Goal: Task Accomplishment & Management: Complete application form

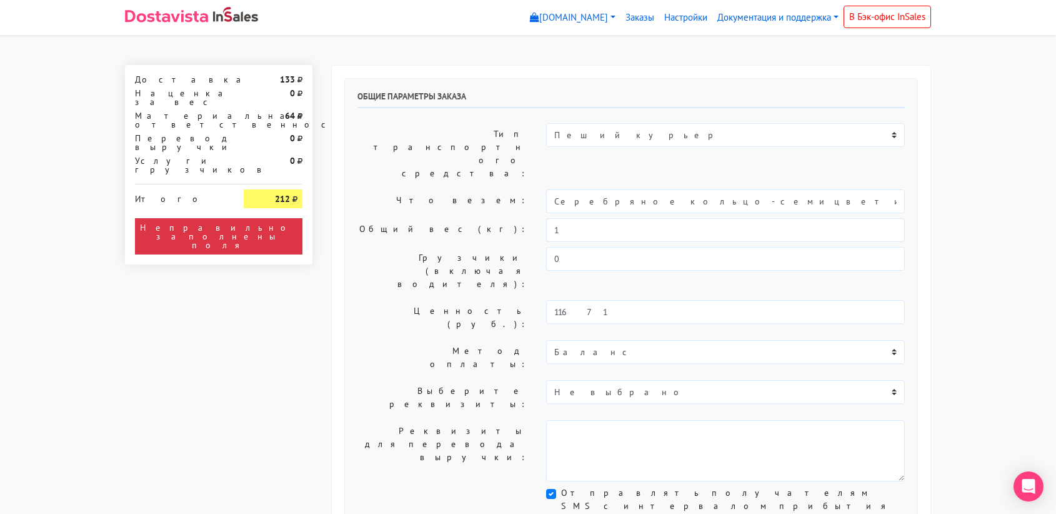
select select "11:00"
select select "21:00"
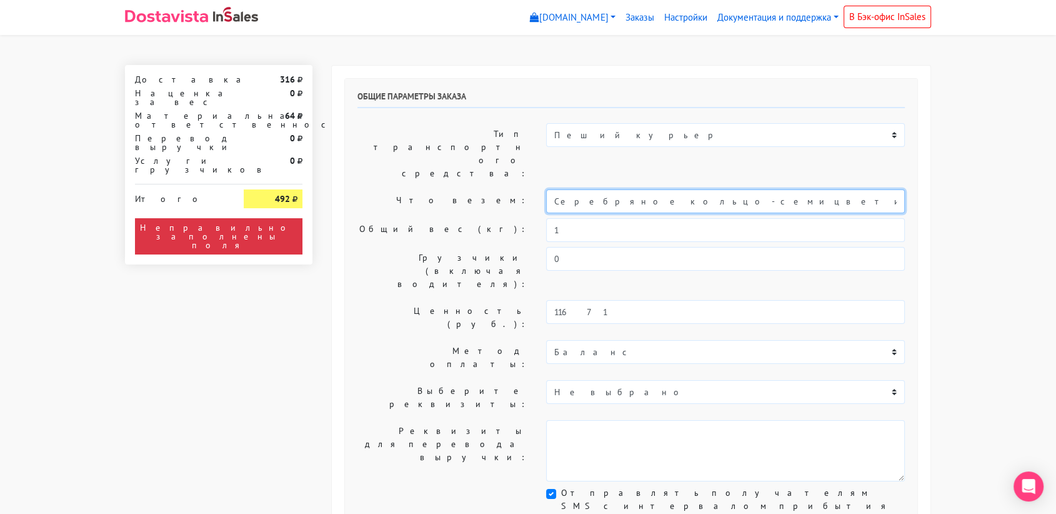
click at [616, 189] on input "Серебряное кольцо-семицветик «Расцветай» (16,5)" at bounding box center [725, 201] width 359 height 24
drag, startPoint x: 782, startPoint y: 161, endPoint x: 490, endPoint y: 187, distance: 293.7
click at [490, 187] on div "Общие параметры заказа Тип транспортного средства: Пеший курьер Легковой автомо…" at bounding box center [631, 311] width 572 height 464
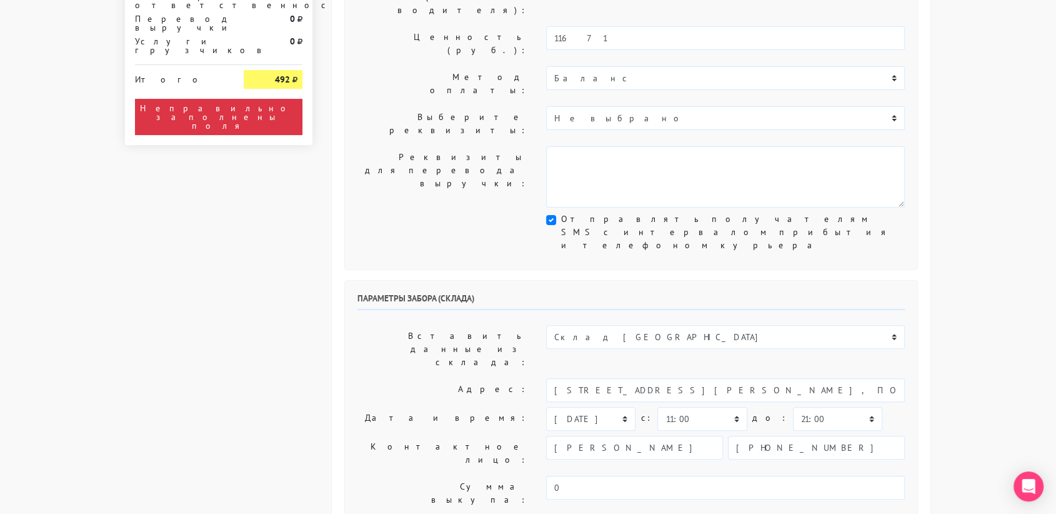
type input "украшение"
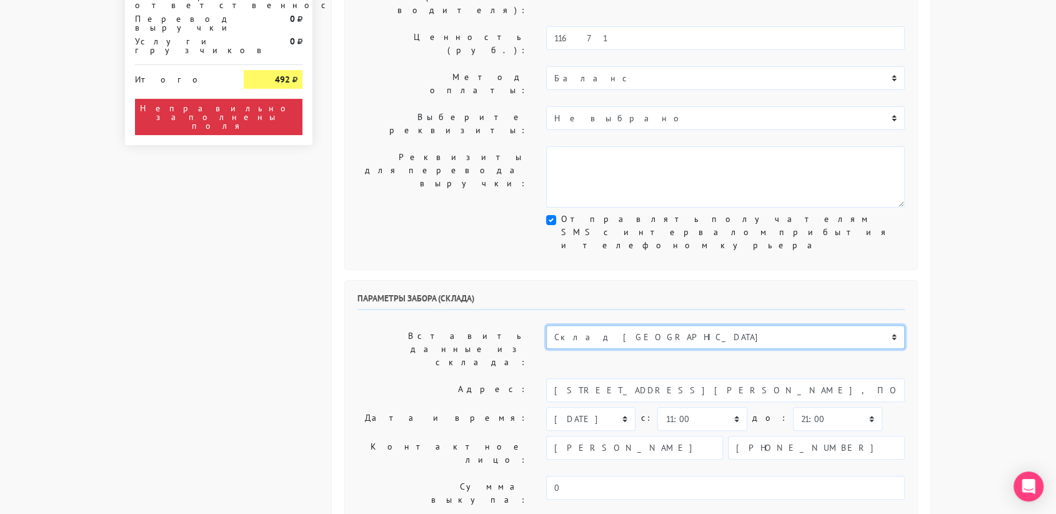
scroll to position [274, 0]
click at [629, 324] on select "Склад [GEOGRAPHIC_DATA] Склад [GEOGRAPHIC_DATA] [GEOGRAPHIC_DATA][PERSON_NAME] …" at bounding box center [725, 336] width 359 height 24
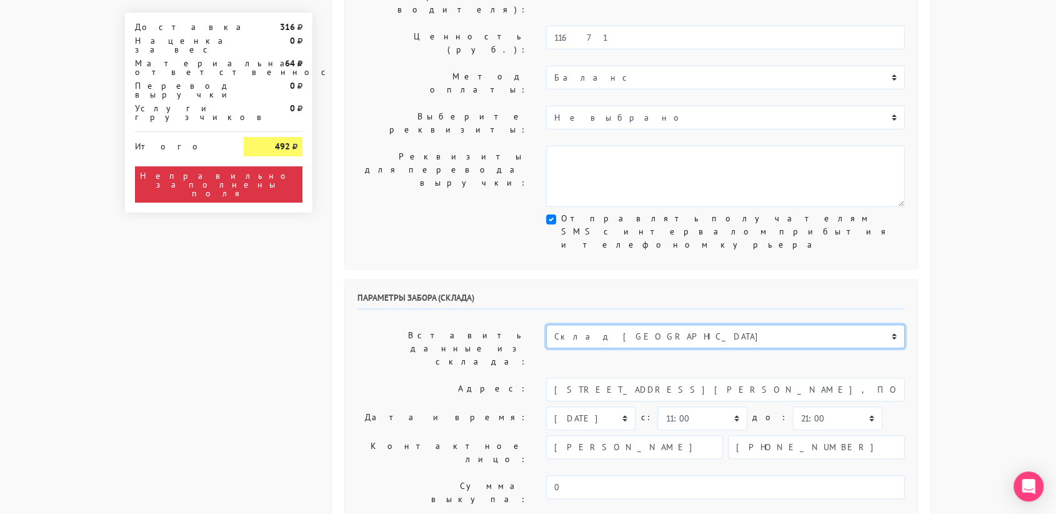
click at [612, 324] on select "Склад [GEOGRAPHIC_DATA] Склад [GEOGRAPHIC_DATA] [GEOGRAPHIC_DATA][PERSON_NAME] …" at bounding box center [725, 336] width 359 height 24
select select "1019"
click at [546, 324] on select "Склад [GEOGRAPHIC_DATA] Склад [GEOGRAPHIC_DATA] [GEOGRAPHIC_DATA][PERSON_NAME] …" at bounding box center [725, 336] width 359 height 24
type input "[STREET_ADDRESS][PERSON_NAME]"
type input "89251806702"
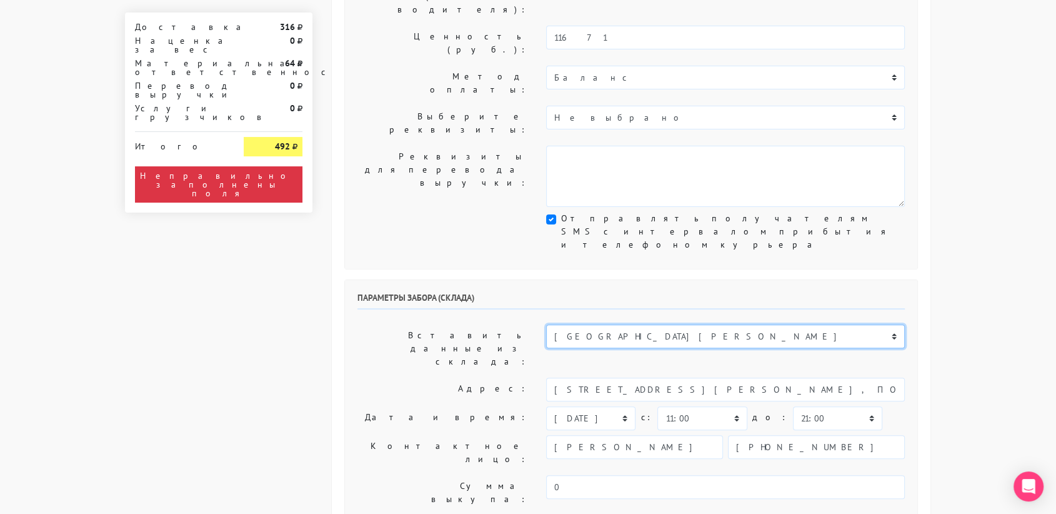
type textarea "Магазин серебряных украшений SBLESKOM (вход со стороны [GEOGRAPHIC_DATA])"
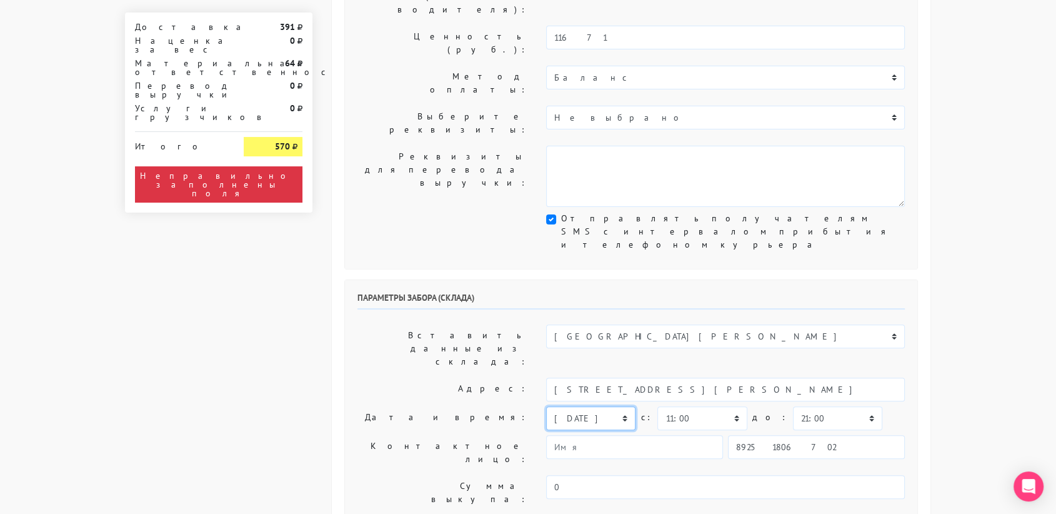
click at [608, 406] on select "[DATE] [DATE] [DATE] [DATE] [DATE] [DATE] [DATE] [DATE] [DATE]" at bounding box center [590, 418] width 89 height 24
select select "[DATE]"
click at [546, 406] on select "[DATE] [DATE] [DATE] [DATE] [DATE] [DATE] [DATE] [DATE] [DATE]" at bounding box center [590, 418] width 89 height 24
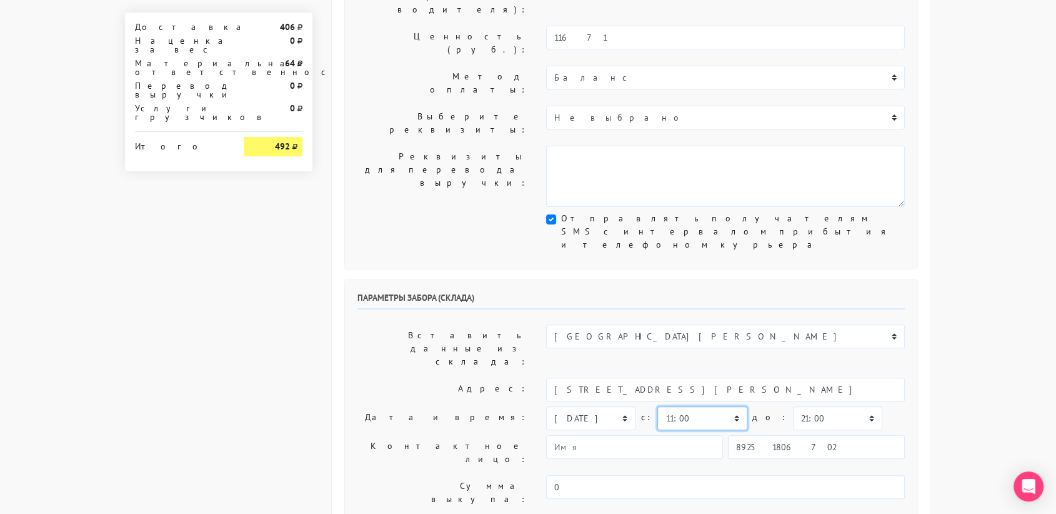
click at [730, 406] on select "00:00 00:30 01:00 01:30 02:00 02:30 03:00 03:30 04:00 04:30 05:00 05:30 06:00 0…" at bounding box center [701, 418] width 89 height 24
select select "10:30"
click at [657, 406] on select "00:00 00:30 01:00 01:30 02:00 02:30 03:00 03:30 04:00 04:30 05:00 05:30 06:00 0…" at bounding box center [701, 418] width 89 height 24
click at [801, 406] on select "00:00 00:30 01:00 01:30 02:00 02:30 03:00 03:30 04:00 04:30 05:00 05:30 06:00 0…" at bounding box center [837, 418] width 89 height 24
select select "11:00"
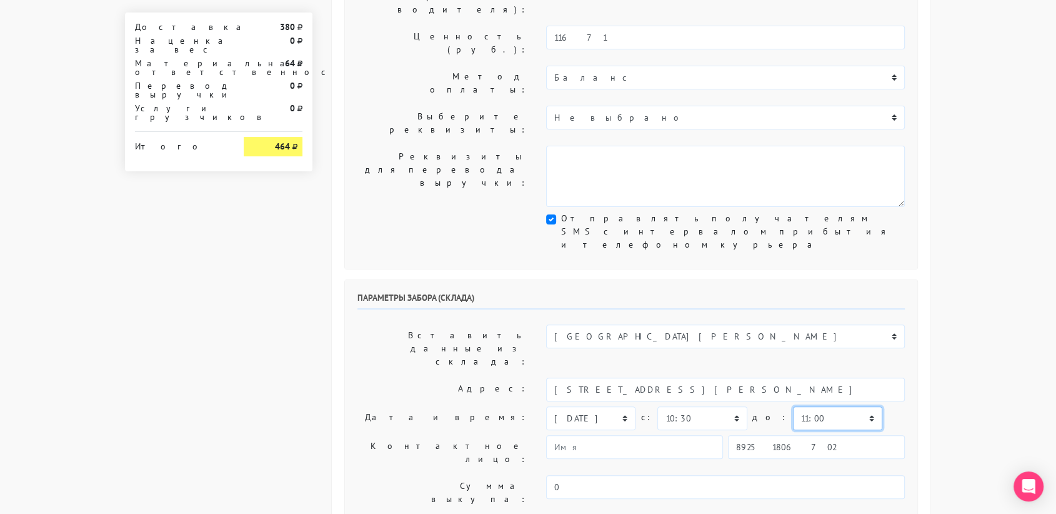
click at [793, 406] on select "00:00 00:30 01:00 01:30 02:00 02:30 03:00 03:30 04:00 04:30 05:00 05:30 06:00 0…" at bounding box center [837, 418] width 89 height 24
click at [799, 435] on input "89251806702" at bounding box center [816, 447] width 177 height 24
type input "9234448187"
type input "[PERSON_NAME]"
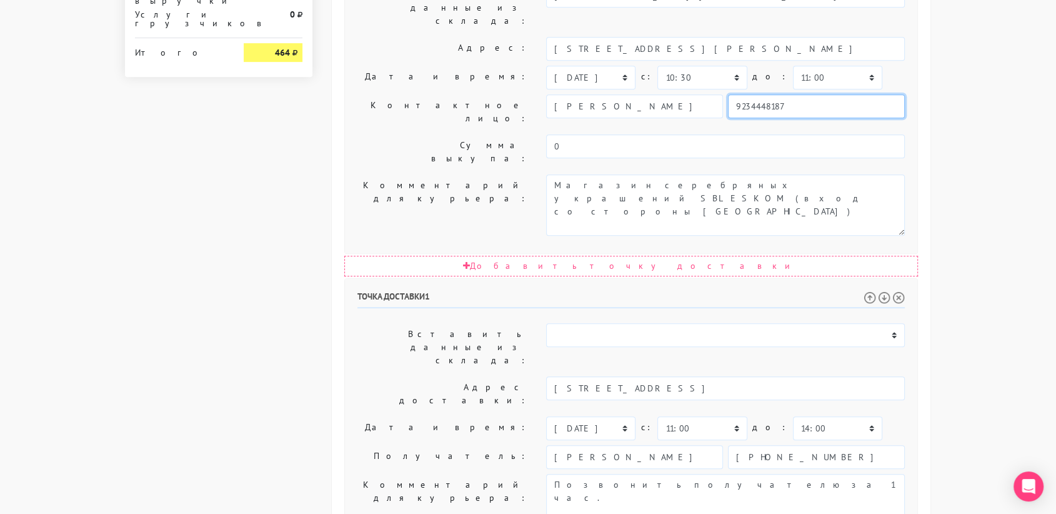
scroll to position [637, 0]
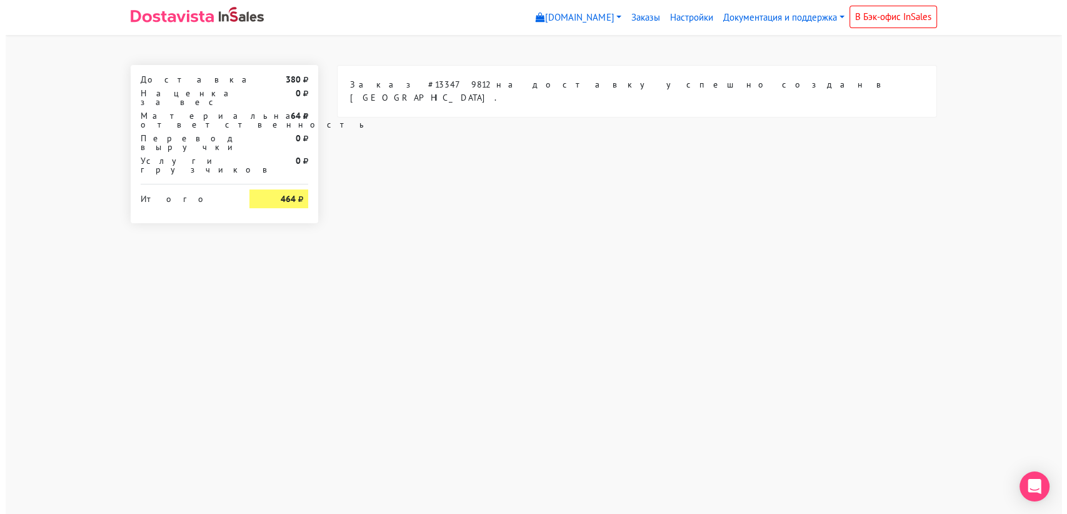
scroll to position [0, 0]
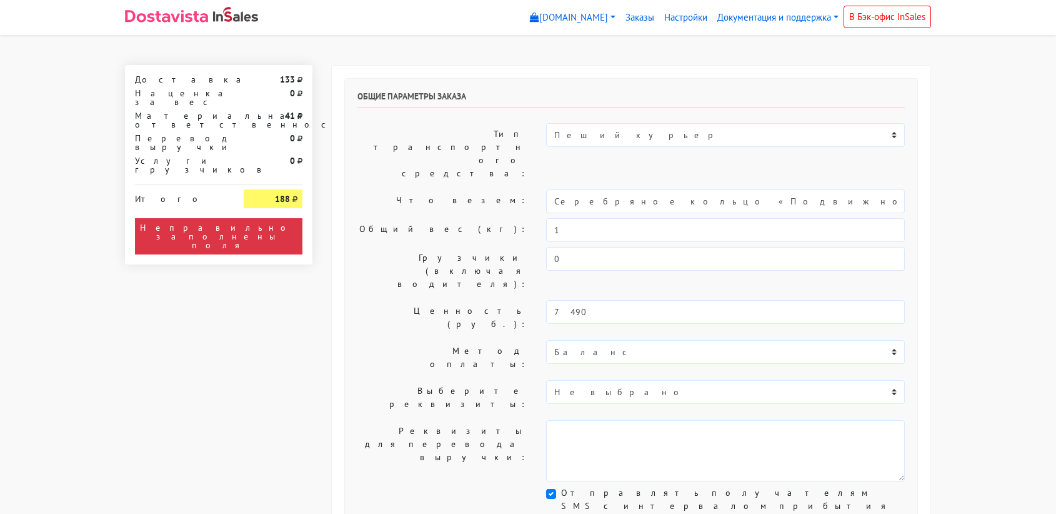
select select "11:00"
select select "21:00"
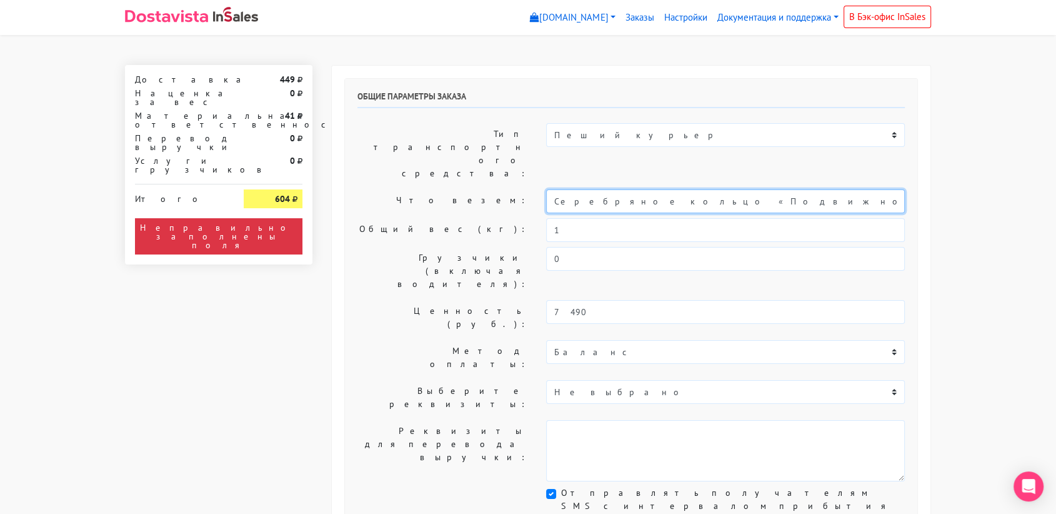
click at [645, 189] on input "Серебряное кольцо «Подвижность» (18)" at bounding box center [725, 201] width 359 height 24
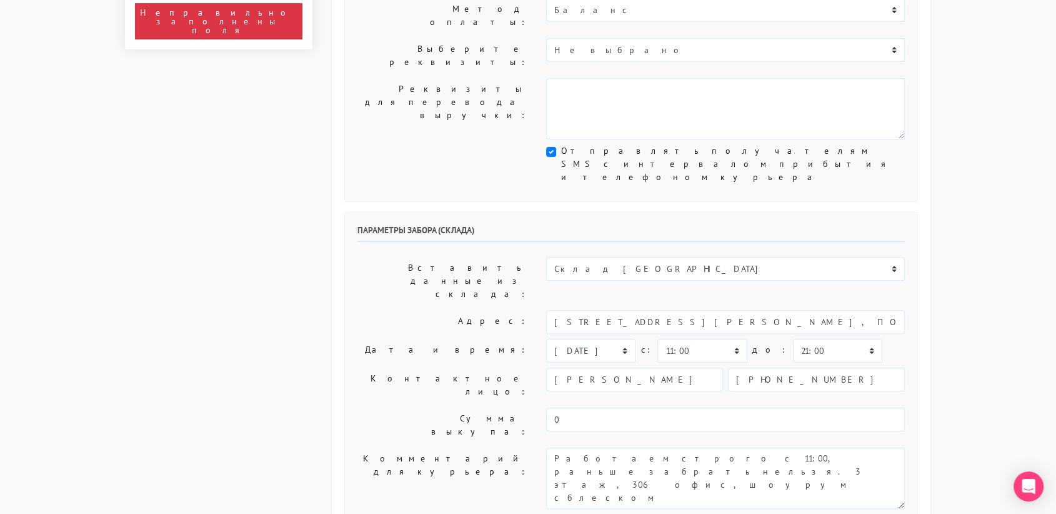
scroll to position [343, 0]
type input "украшение"
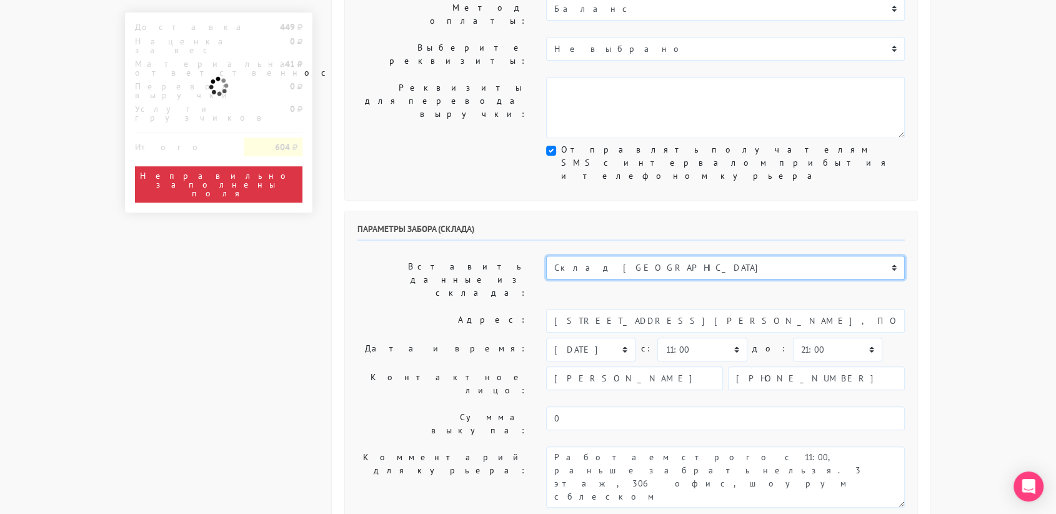
click at [632, 256] on select "Склад [GEOGRAPHIC_DATA] Склад [GEOGRAPHIC_DATA] [GEOGRAPHIC_DATA][PERSON_NAME] …" at bounding box center [725, 268] width 359 height 24
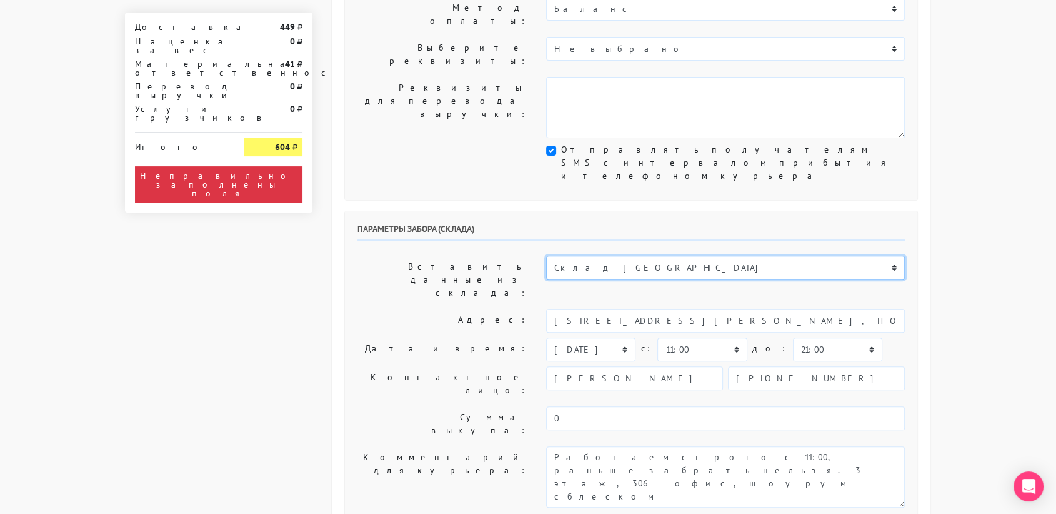
select select "1019"
click at [546, 256] on select "Склад [GEOGRAPHIC_DATA] Склад [GEOGRAPHIC_DATA] [GEOGRAPHIC_DATA][PERSON_NAME] …" at bounding box center [725, 268] width 359 height 24
type input "[STREET_ADDRESS][PERSON_NAME]"
type input "89251806702"
type textarea "Магазин серебряных украшений SBLESKOM (вход со стороны [GEOGRAPHIC_DATA])"
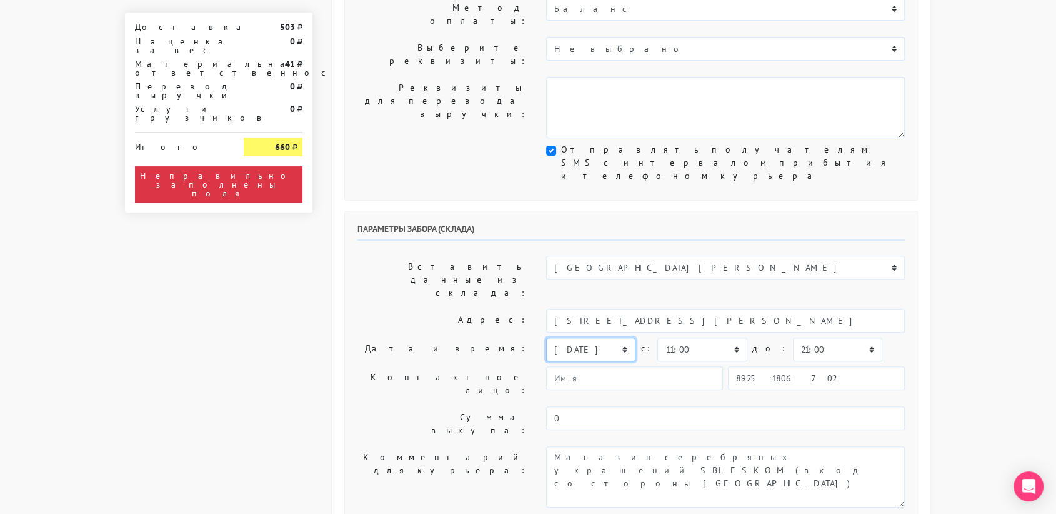
click at [621, 337] on select "[DATE] [DATE] [DATE] [DATE] [DATE] [DATE] [DATE] [DATE] [DATE]" at bounding box center [590, 349] width 89 height 24
select select "[DATE]"
click at [546, 337] on select "[DATE] [DATE] [DATE] [DATE] [DATE] [DATE] [DATE] [DATE] [DATE]" at bounding box center [590, 349] width 89 height 24
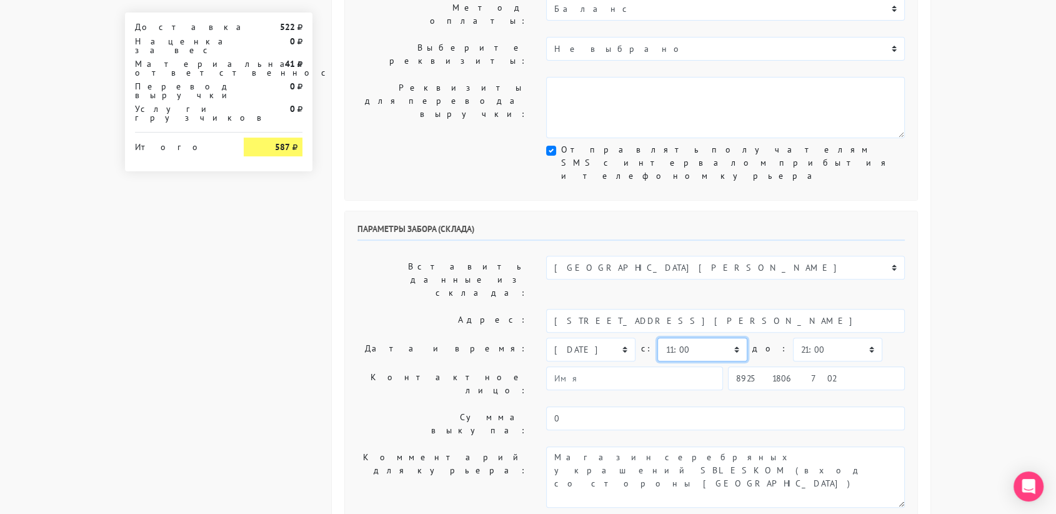
click at [705, 337] on select "00:00 00:30 01:00 01:30 02:00 02:30 03:00 03:30 04:00 04:30 05:00 05:30 06:00 0…" at bounding box center [701, 349] width 89 height 24
select select "10:30"
click at [657, 337] on select "00:00 00:30 01:00 01:30 02:00 02:30 03:00 03:30 04:00 04:30 05:00 05:30 06:00 0…" at bounding box center [701, 349] width 89 height 24
click at [802, 337] on select "00:00 00:30 01:00 01:30 02:00 02:30 03:00 03:30 04:00 04:30 05:00 05:30 06:00 0…" at bounding box center [837, 349] width 89 height 24
select select "11:00"
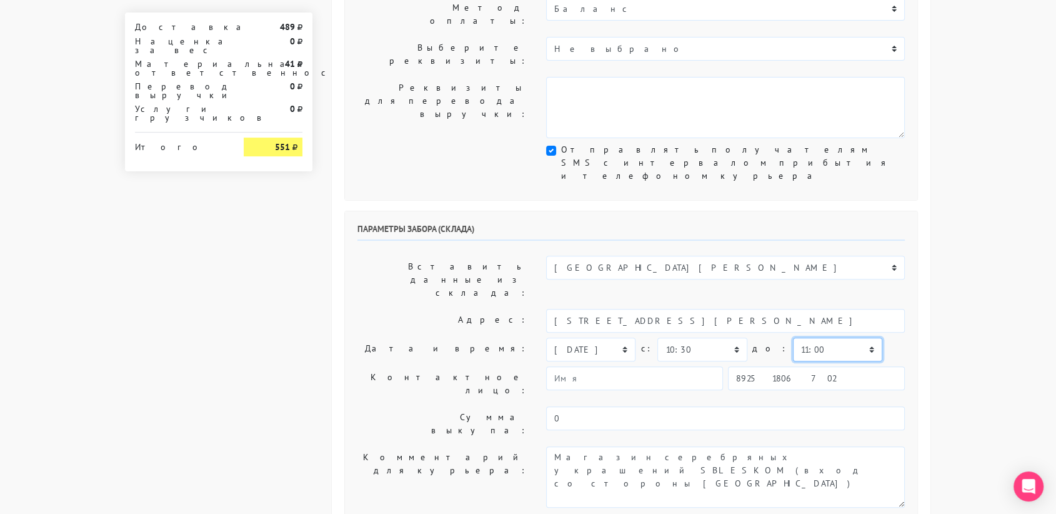
click at [793, 337] on select "00:00 00:30 01:00 01:30 02:00 02:30 03:00 03:30 04:00 04:30 05:00 05:30 06:00 0…" at bounding box center [837, 349] width 89 height 24
click at [801, 366] on input "89251806702" at bounding box center [816, 378] width 177 height 24
type input "9234448187"
type input "[PERSON_NAME]"
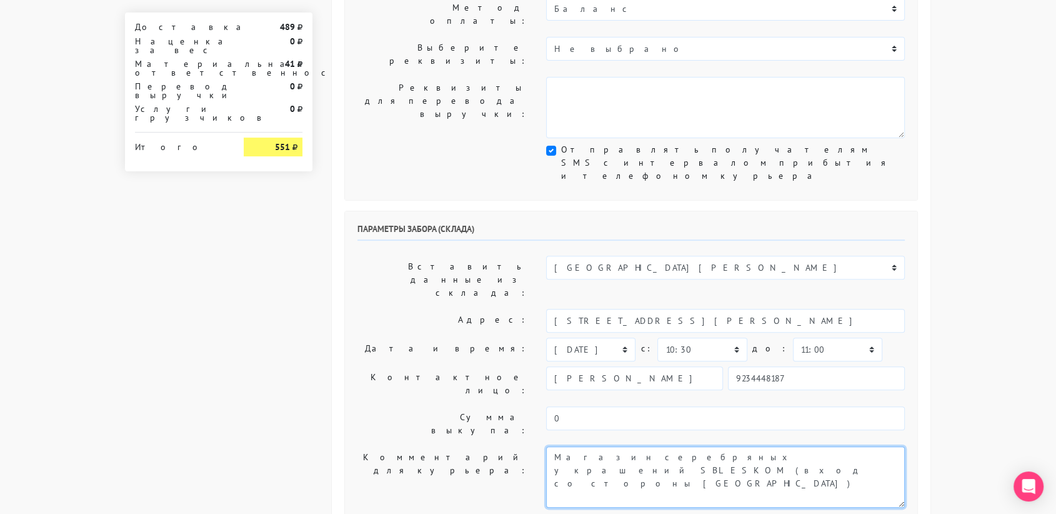
click at [811, 446] on textarea "Магазин серебряных украшений SBLESKOM (вход со стороны [GEOGRAPHIC_DATA])" at bounding box center [725, 476] width 359 height 61
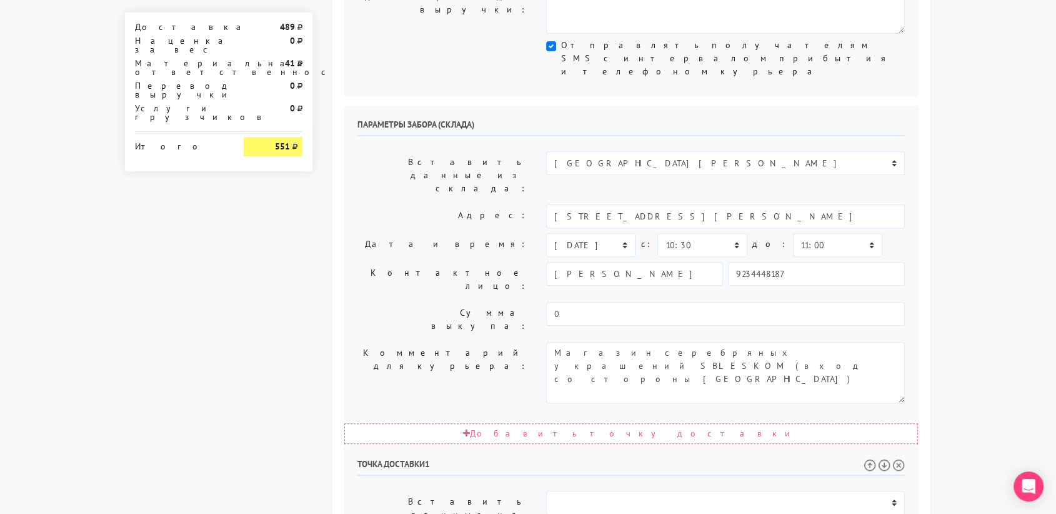
click at [995, 258] on body "[DOMAIN_NAME] [DOMAIN_NAME] Выйти Заказы Настройки 0" at bounding box center [528, 252] width 1056 height 1399
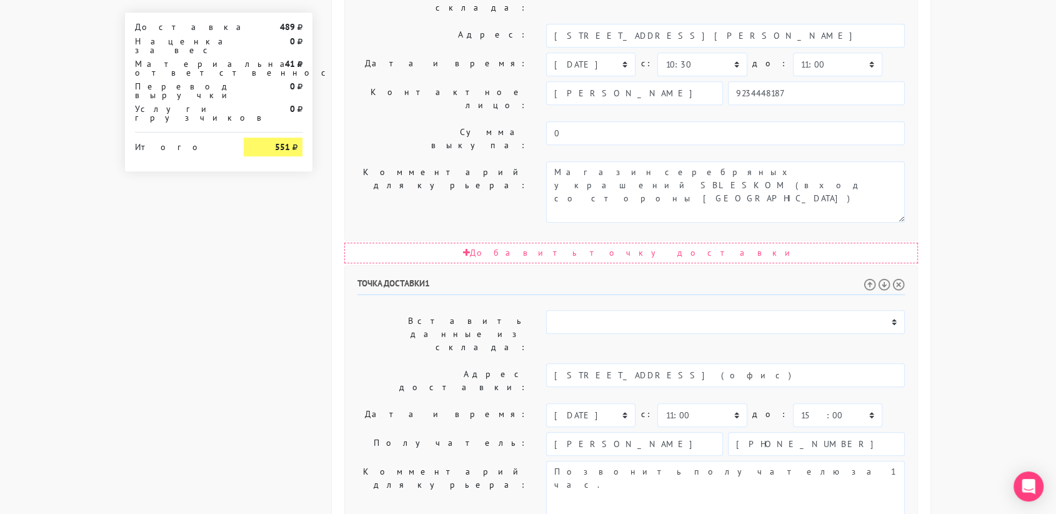
scroll to position [637, 0]
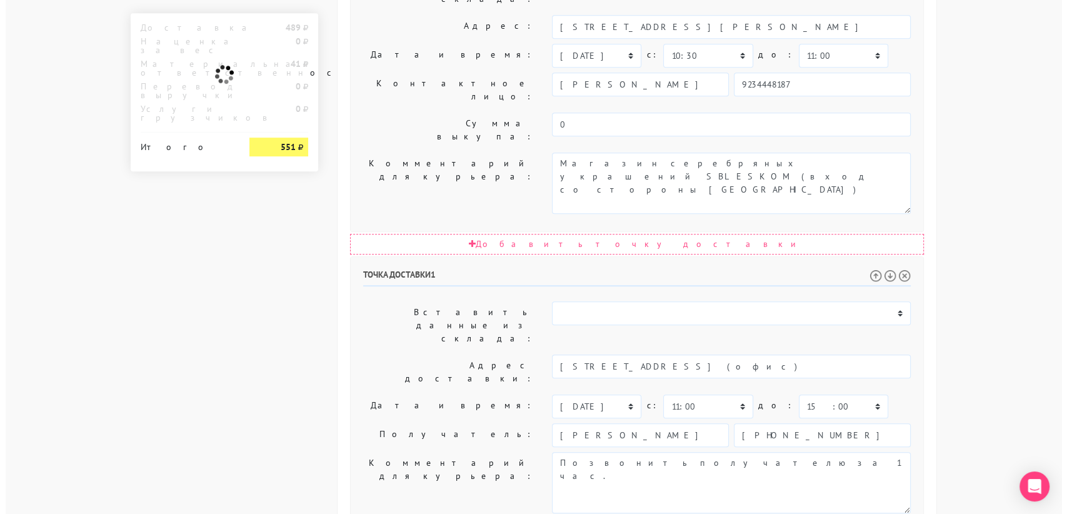
scroll to position [0, 0]
